Goal: Information Seeking & Learning: Learn about a topic

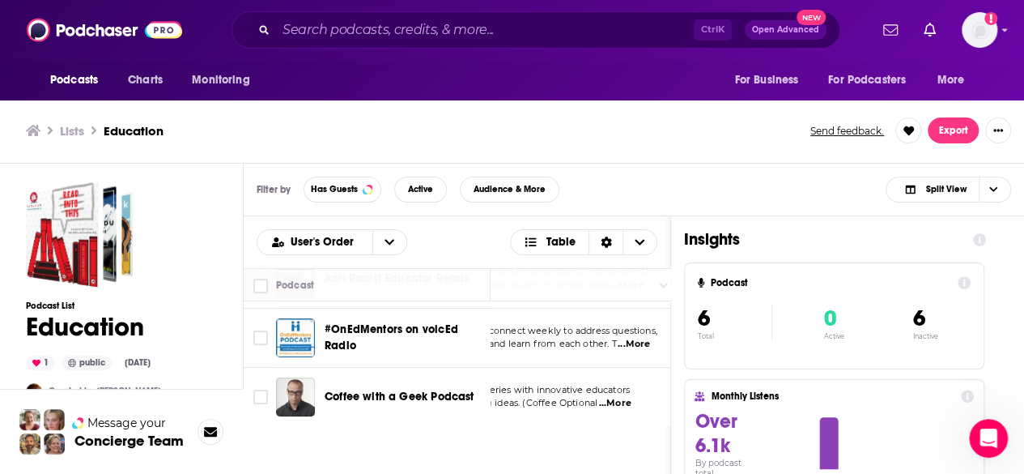
scroll to position [243, 113]
click at [636, 338] on span "...More" at bounding box center [634, 344] width 32 height 13
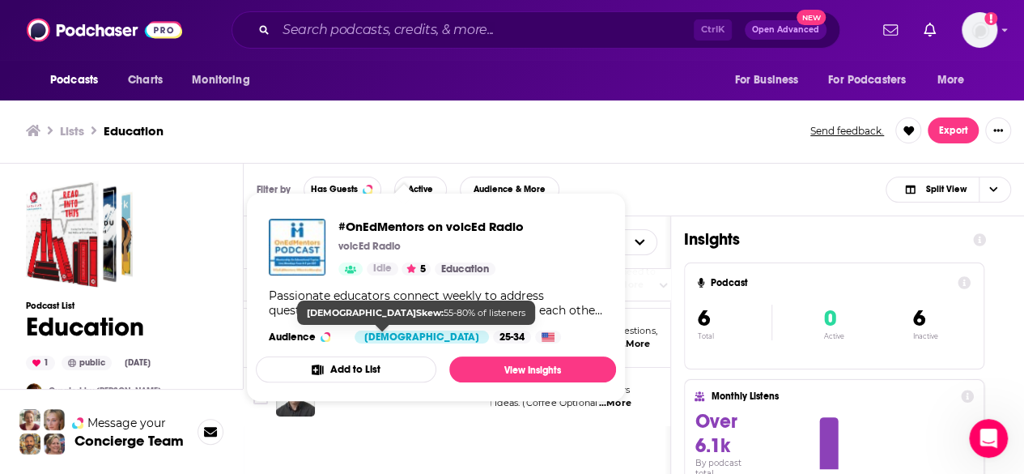
click at [355, 330] on span "[DEMOGRAPHIC_DATA]" at bounding box center [422, 336] width 134 height 13
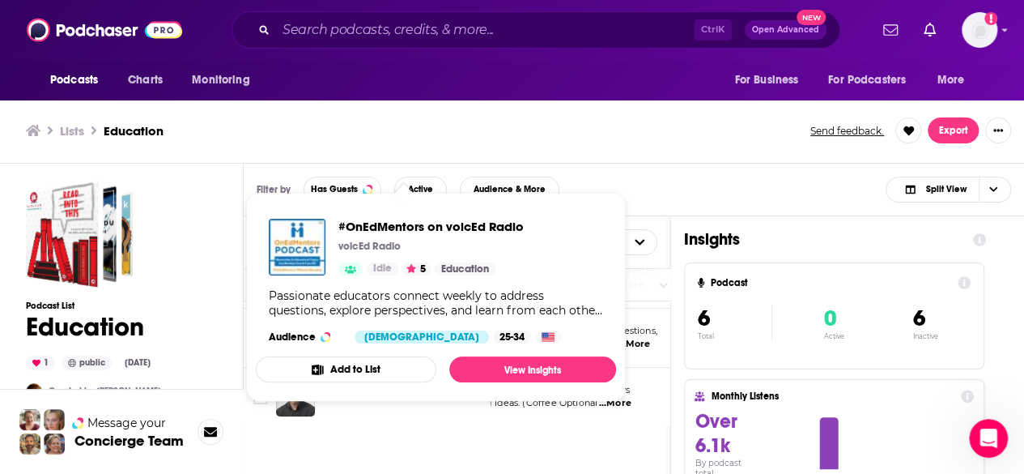
click at [366, 317] on div "#OnEdMentors on voicEd Radio voicEd Radio Idle 5 Education Passionate educators…" at bounding box center [436, 281] width 360 height 151
click at [297, 245] on img "#OnEdMentors on voicEd Radio" at bounding box center [297, 247] width 57 height 57
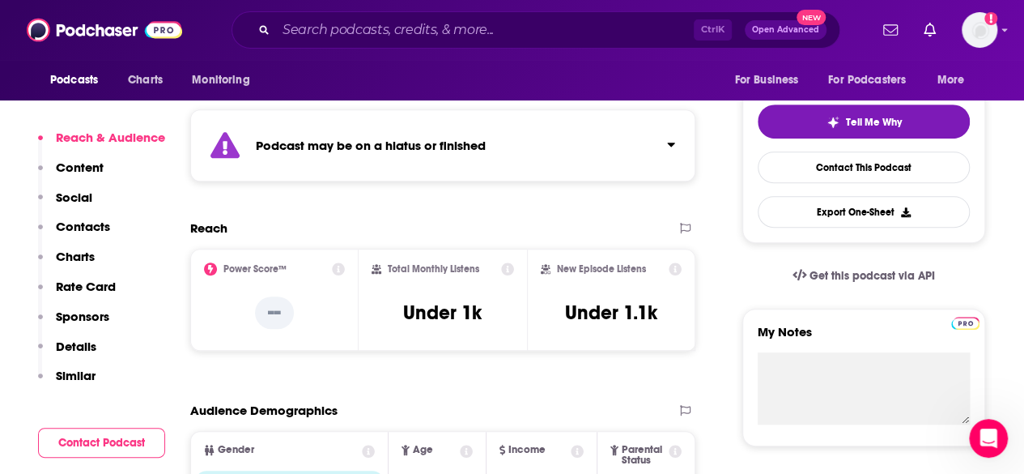
scroll to position [350, 0]
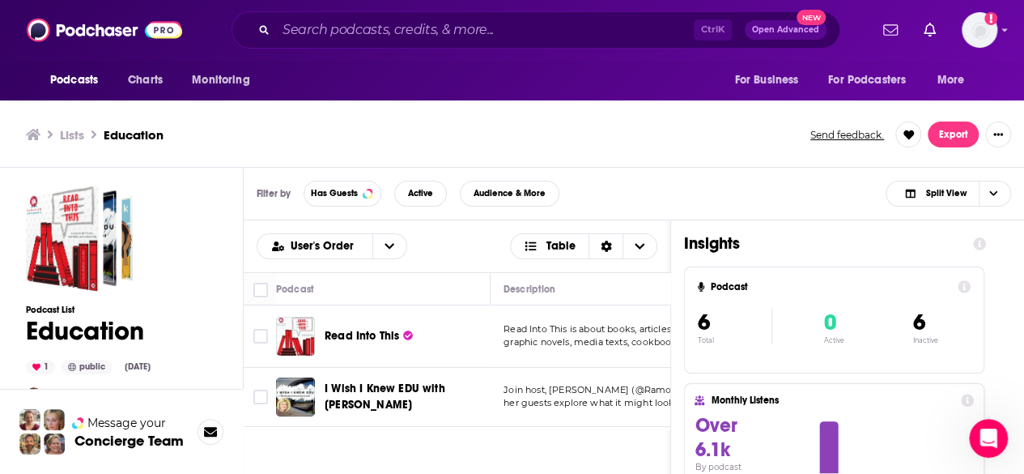
click at [564, 344] on span "graphic novels, media texts, cookbooks, and every" at bounding box center [617, 341] width 226 height 11
click at [627, 343] on span "...More" at bounding box center [627, 342] width 32 height 13
click at [475, 260] on div "User's Order Table" at bounding box center [457, 246] width 427 height 52
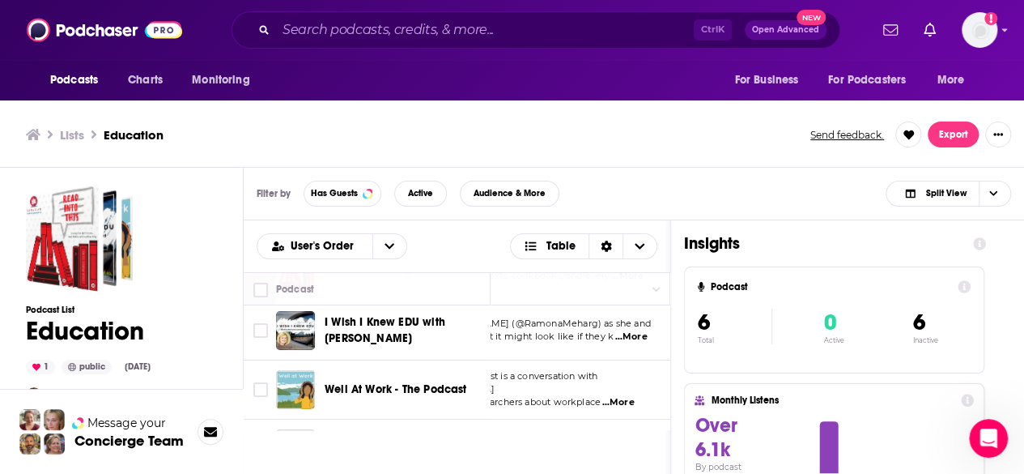
scroll to position [67, 120]
click at [633, 337] on span "...More" at bounding box center [631, 336] width 32 height 13
click at [546, 383] on span "The Well at Work podcast is a conversation with [DEMOGRAPHIC_DATA]" at bounding box center [491, 381] width 214 height 24
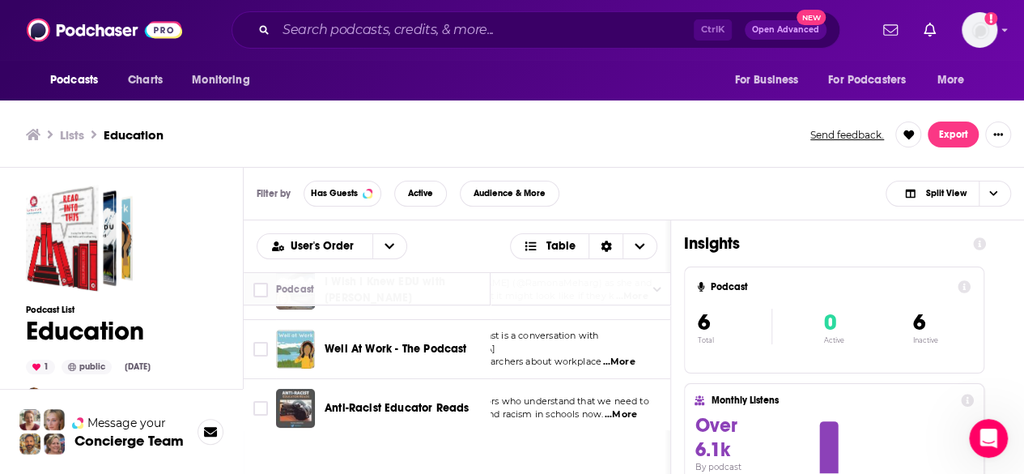
scroll to position [107, 120]
click at [628, 356] on span "...More" at bounding box center [618, 362] width 32 height 13
click at [564, 403] on span "A broadcast for educators who understand that we need to" at bounding box center [516, 400] width 265 height 11
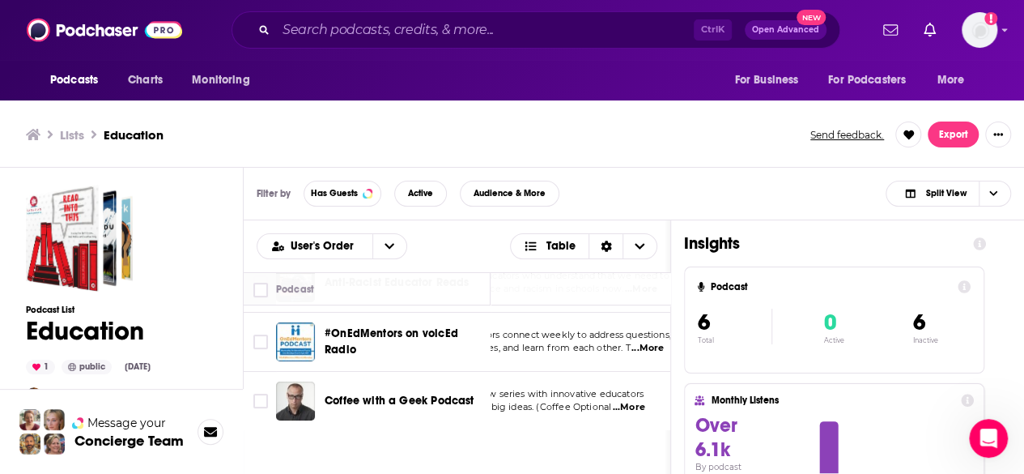
scroll to position [243, 99]
click at [630, 401] on span "...More" at bounding box center [629, 407] width 32 height 13
